Goal: Entertainment & Leisure: Consume media (video, audio)

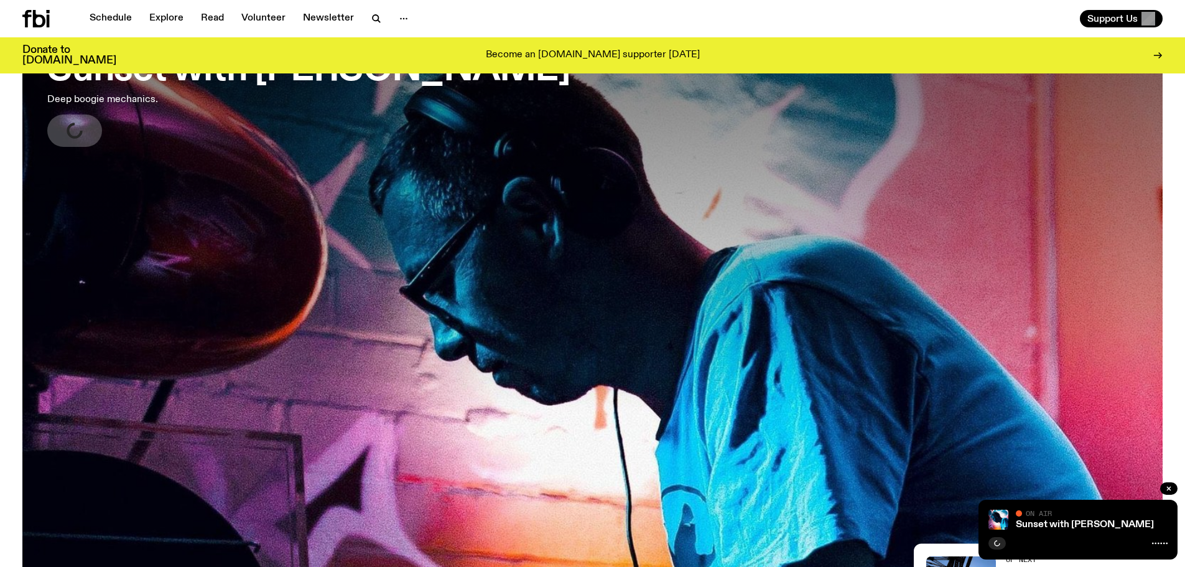
scroll to position [183, 0]
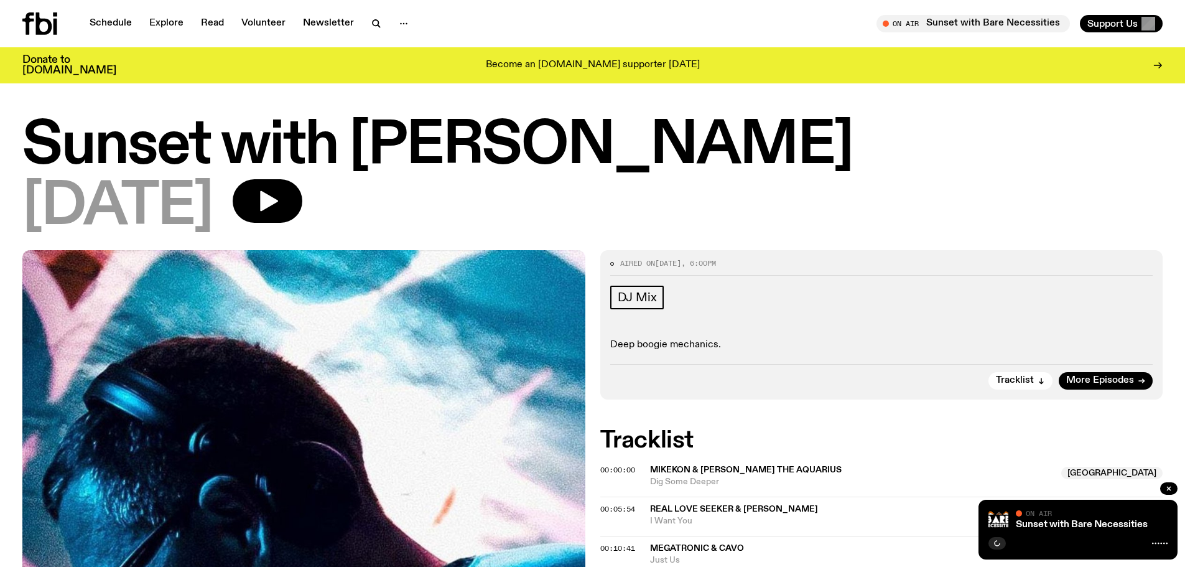
click at [34, 28] on icon at bounding box center [39, 23] width 35 height 22
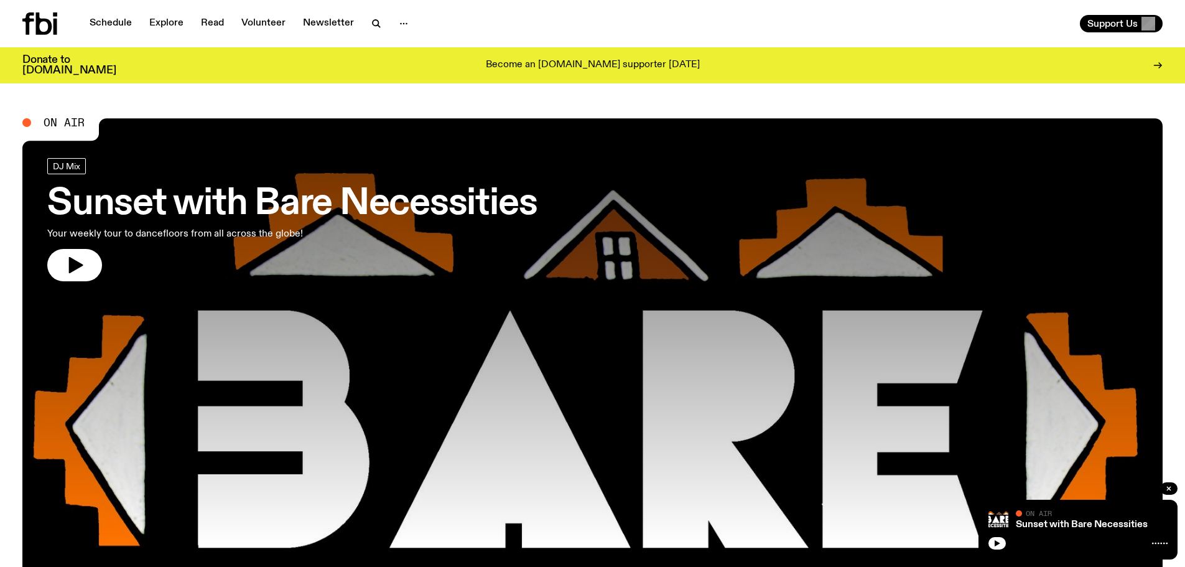
click at [57, 269] on button "button" at bounding box center [74, 265] width 55 height 32
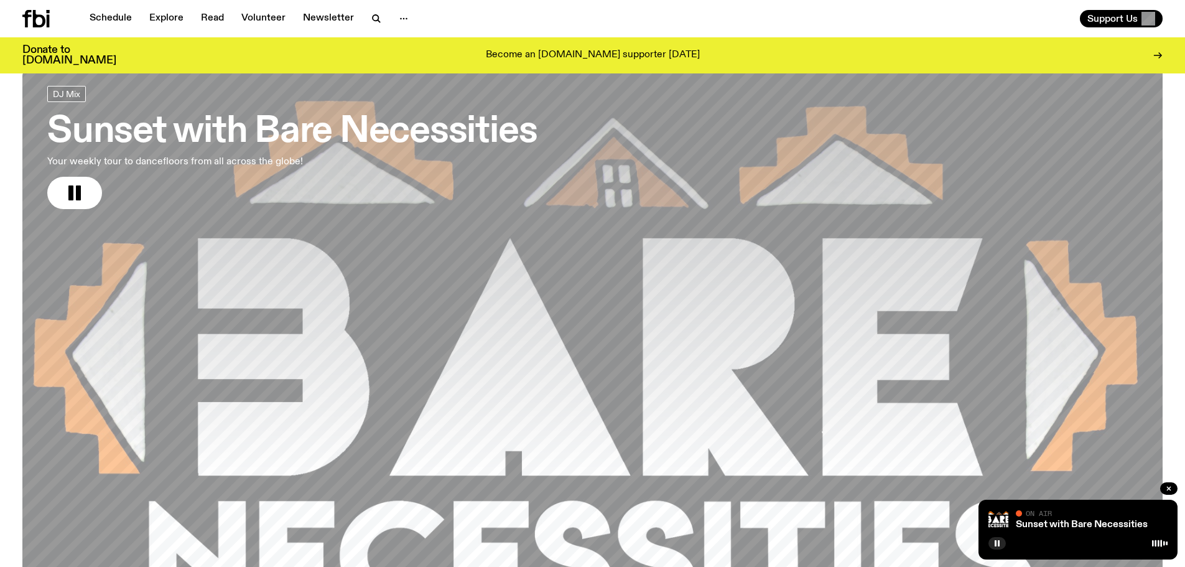
scroll to position [558, 0]
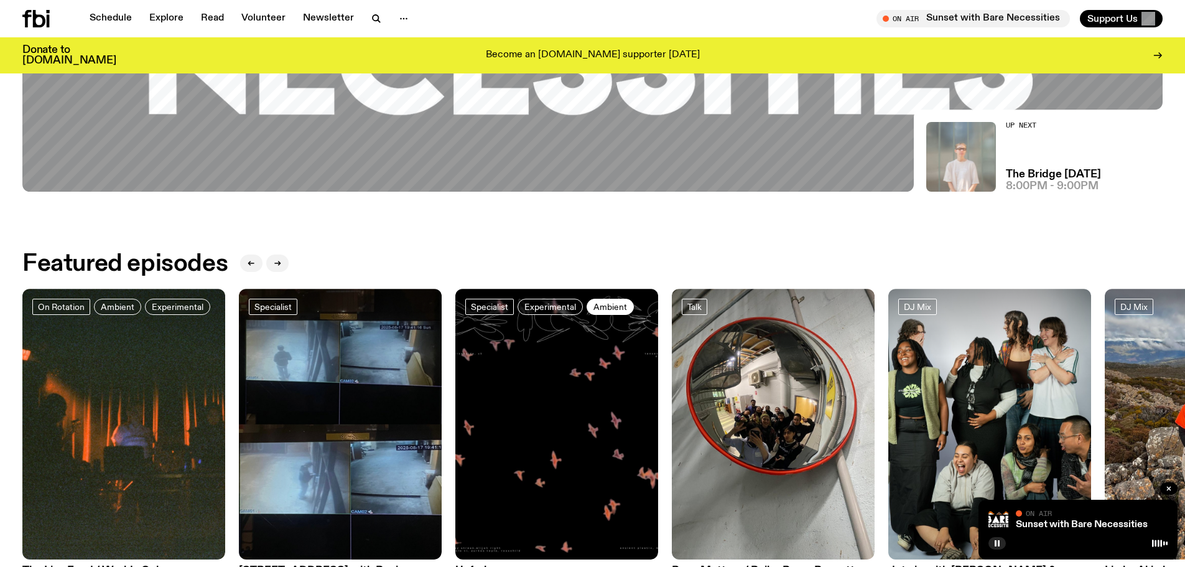
click at [606, 300] on link "Ambient" at bounding box center [609, 307] width 47 height 16
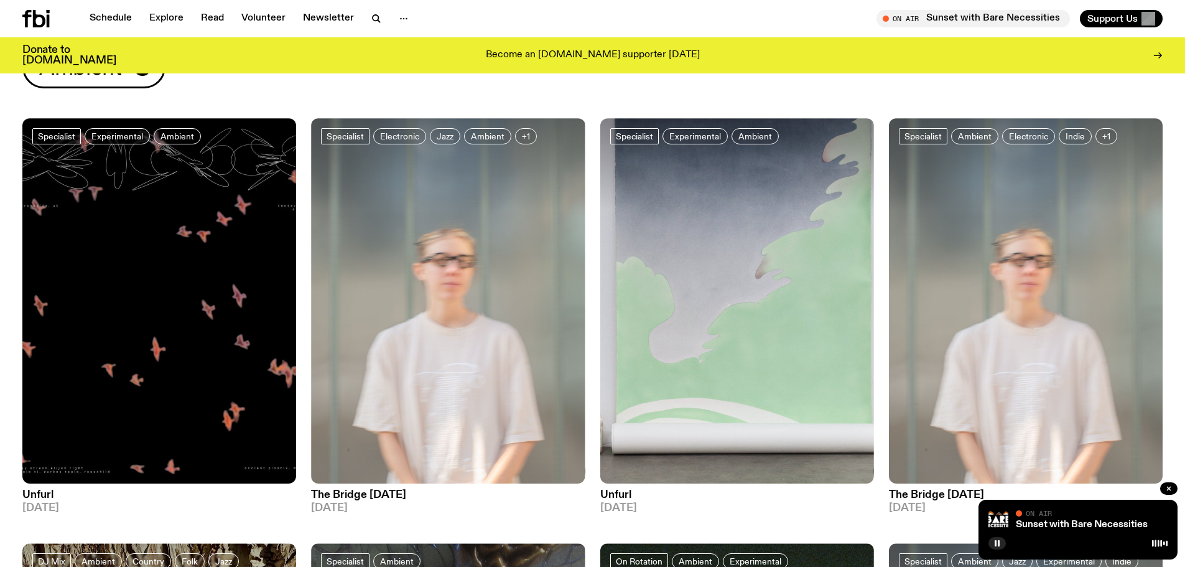
click at [422, 91] on div "Ambient" at bounding box center [592, 82] width 1185 height 72
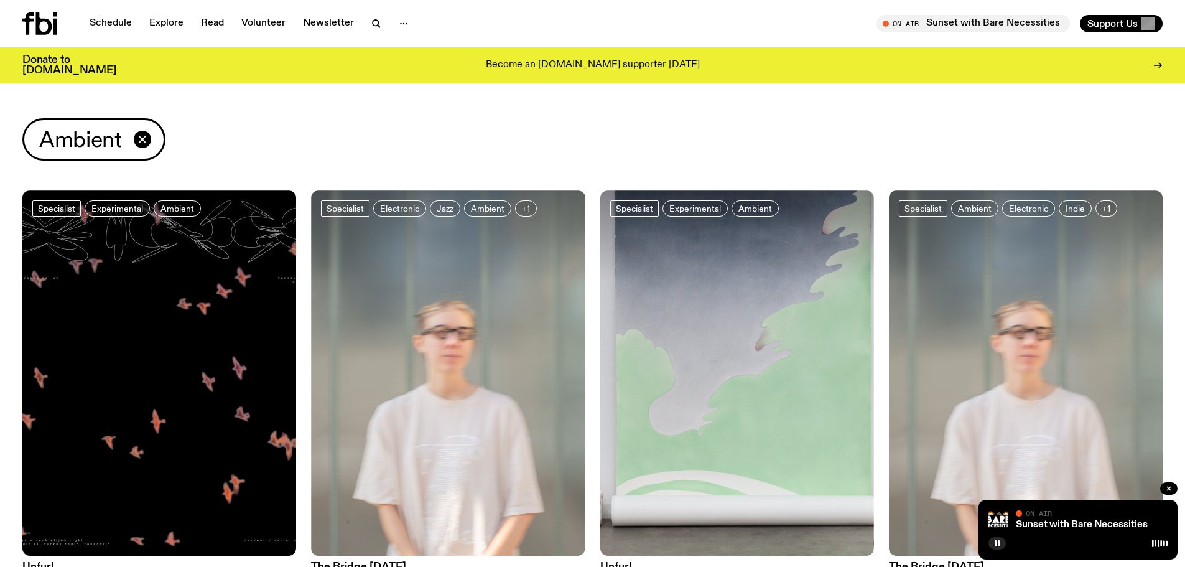
click at [1042, 514] on span "On Air" at bounding box center [1039, 513] width 26 height 8
click at [1047, 520] on link "Sunset with Bare Necessities" at bounding box center [1082, 524] width 132 height 10
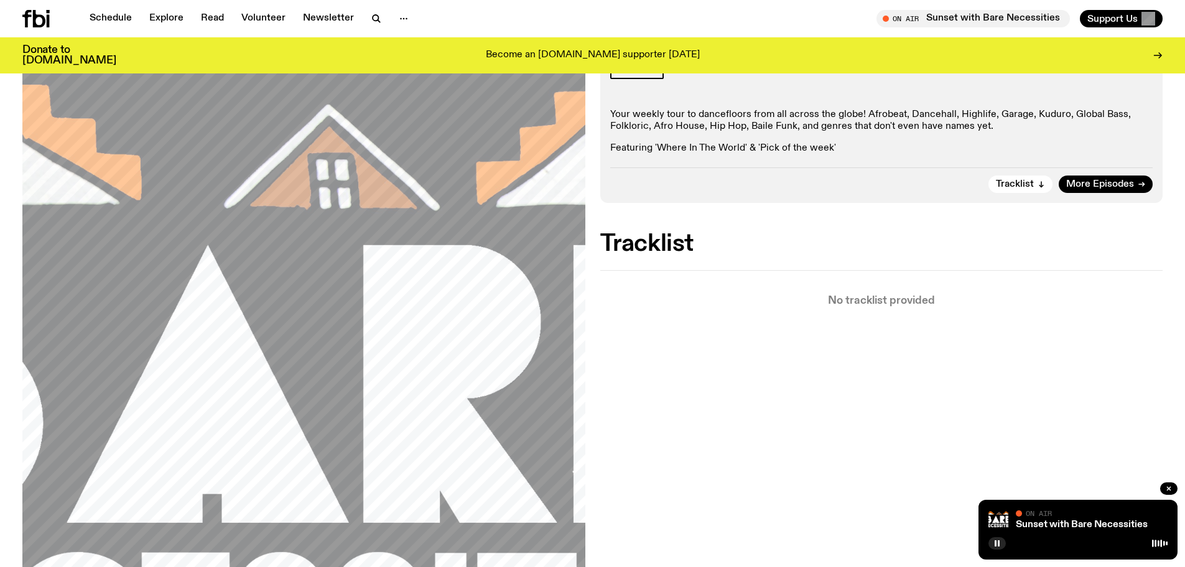
scroll to position [187, 0]
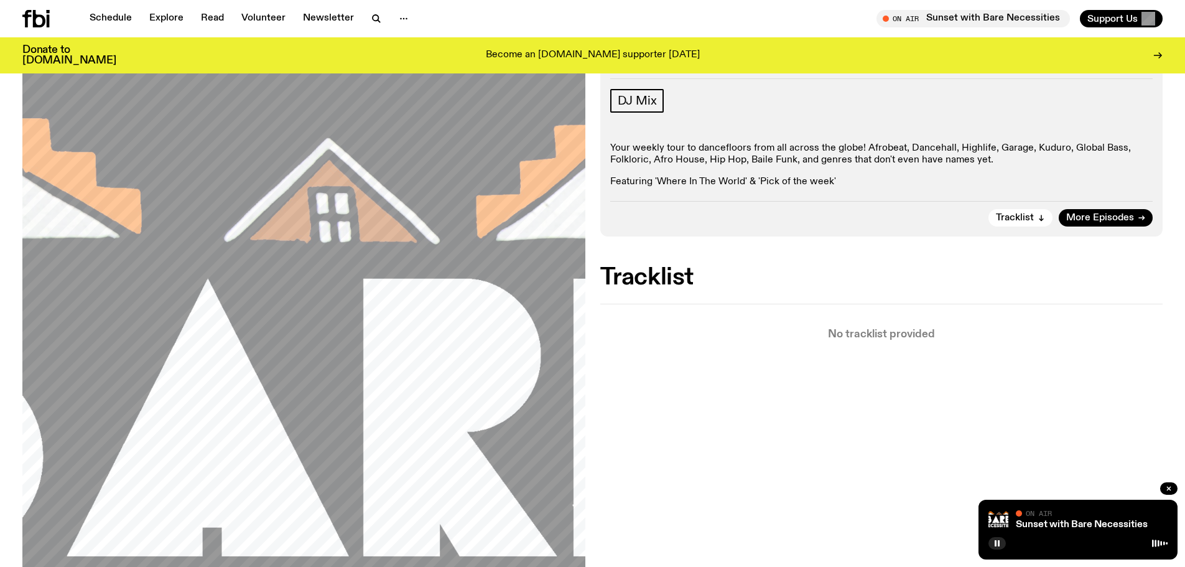
click at [906, 157] on p "Your weekly tour to dancefloors from all across the globe! Afrobeat, Dancehall,…" at bounding box center [881, 154] width 543 height 24
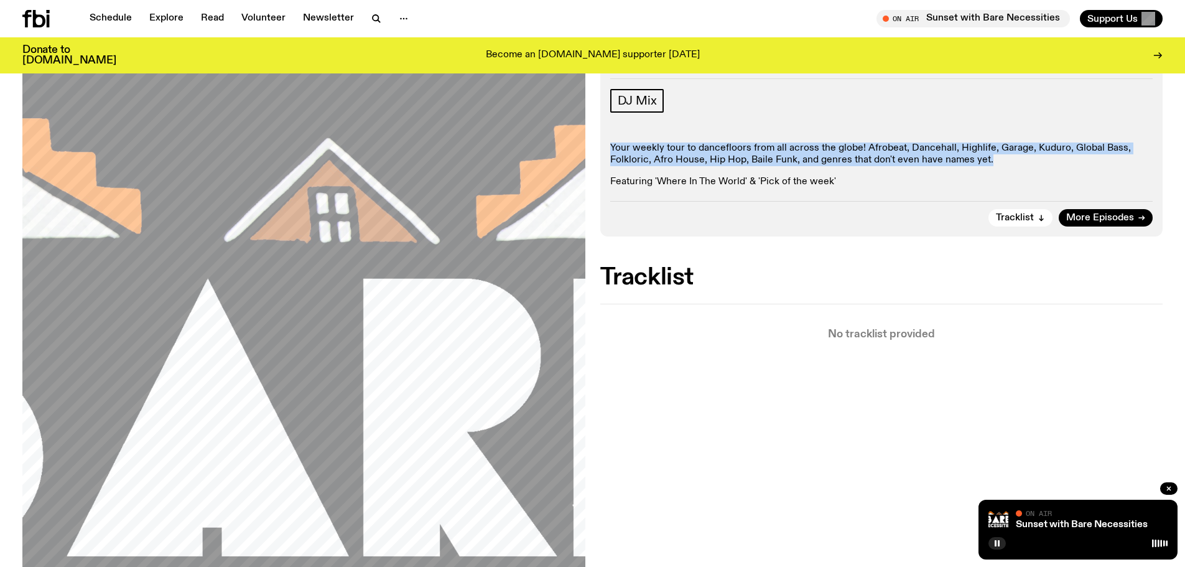
click at [906, 157] on p "Your weekly tour to dancefloors from all across the globe! Afrobeat, Dancehall,…" at bounding box center [881, 154] width 543 height 24
click at [892, 164] on p "Your weekly tour to dancefloors from all across the globe! Afrobeat, Dancehall,…" at bounding box center [881, 154] width 543 height 24
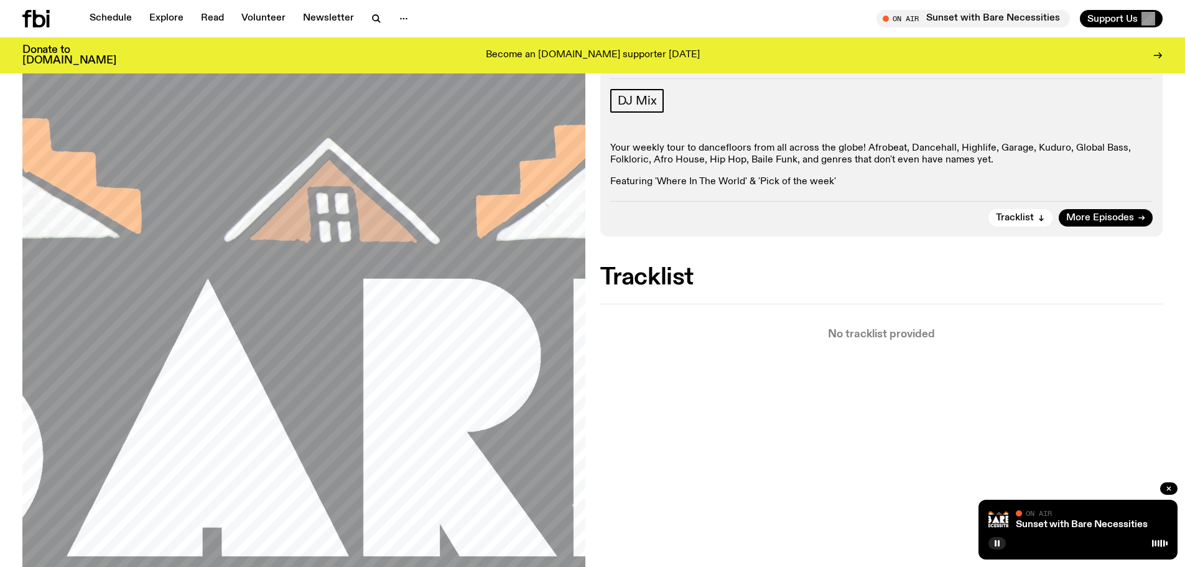
click at [887, 161] on p "Your weekly tour to dancefloors from all across the globe! Afrobeat, Dancehall,…" at bounding box center [881, 154] width 543 height 24
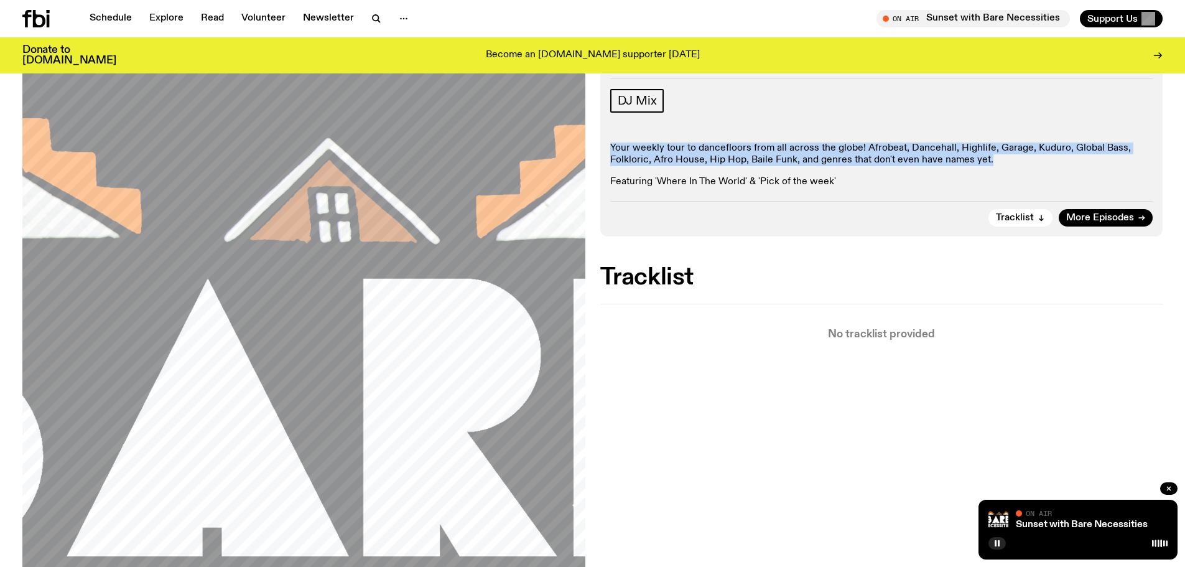
click at [887, 161] on p "Your weekly tour to dancefloors from all across the globe! Afrobeat, Dancehall,…" at bounding box center [881, 154] width 543 height 24
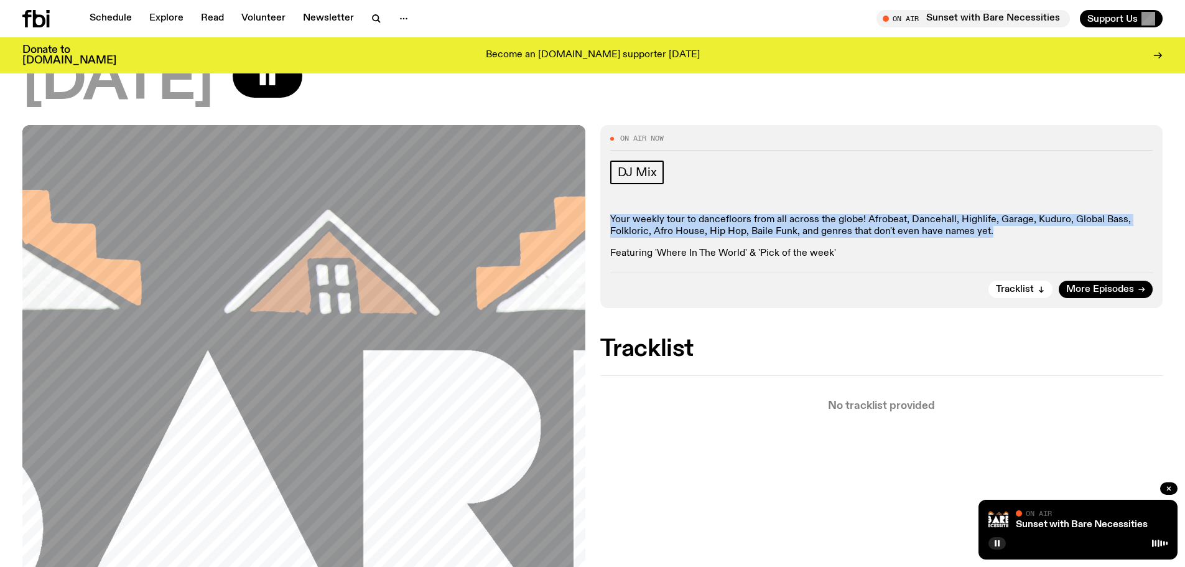
scroll to position [121, 0]
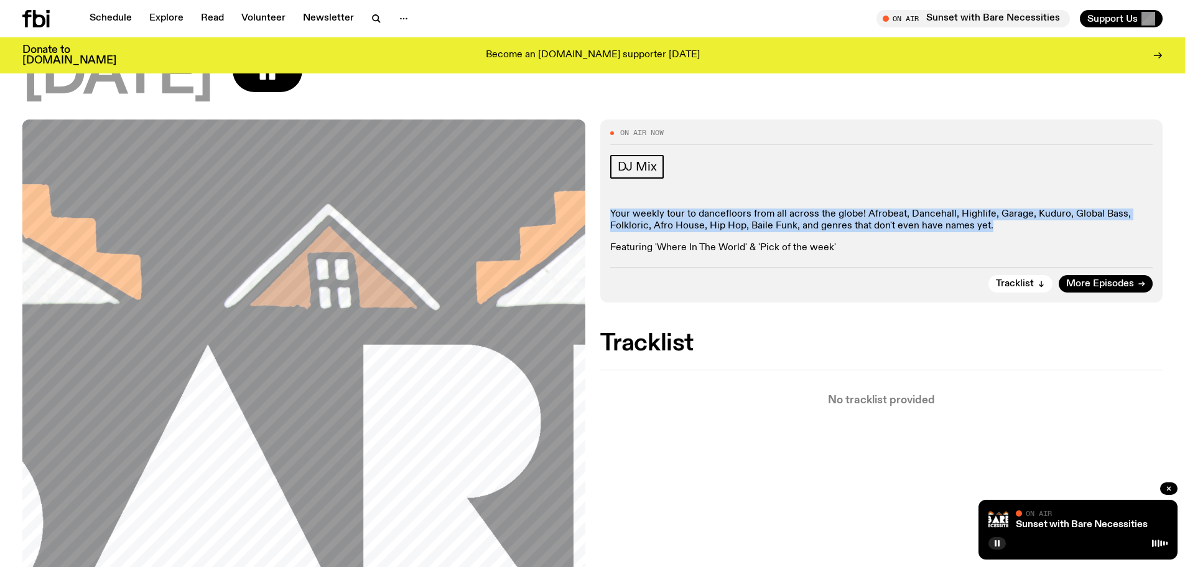
click at [594, 239] on div "On Air Now DJ Mix Your weekly tour to dancefloors from all across the globe! Af…" at bounding box center [592, 524] width 1185 height 810
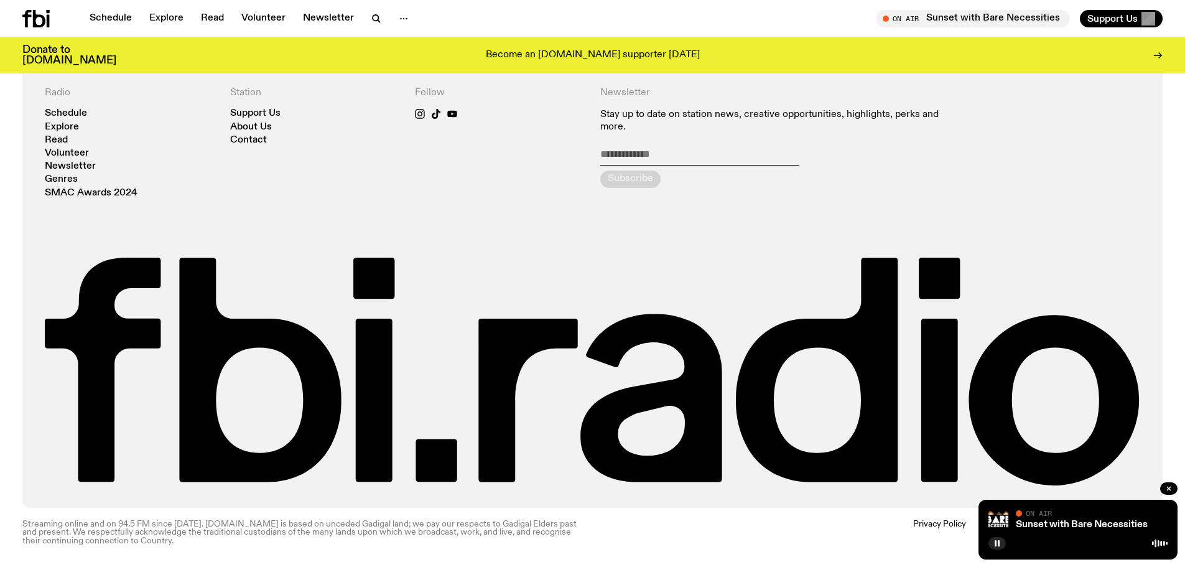
scroll to position [986, 0]
